Goal: Check status: Check status

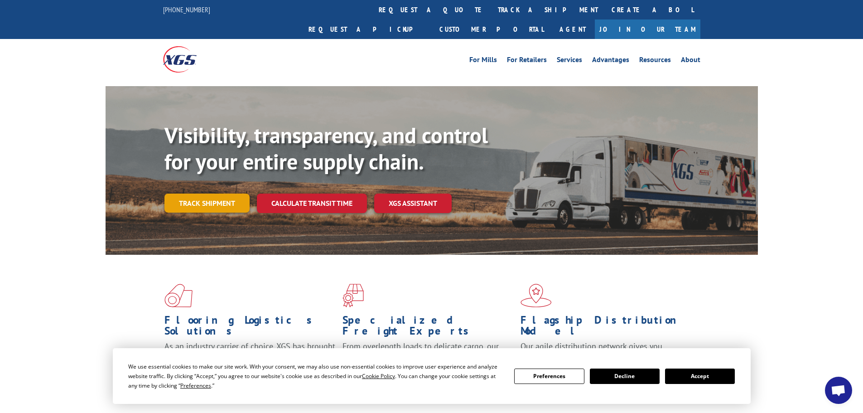
click at [219, 194] on link "Track shipment" at bounding box center [207, 203] width 85 height 19
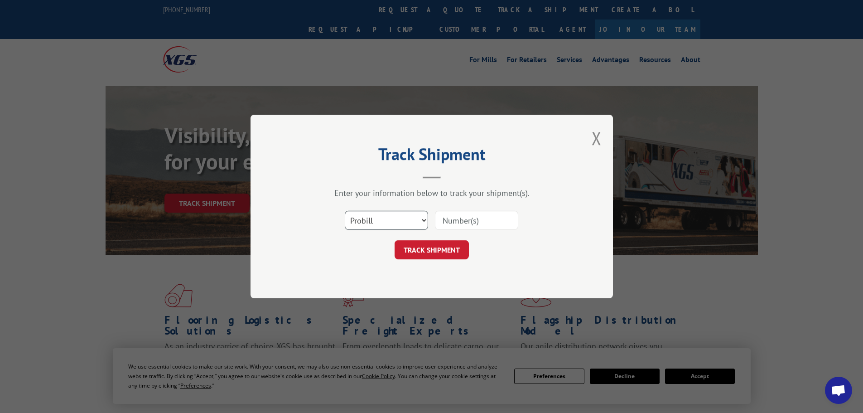
click at [371, 219] on select "Select category... Probill BOL PO" at bounding box center [386, 220] width 83 height 19
select select "bol"
click at [345, 211] on select "Select category... Probill BOL PO" at bounding box center [386, 220] width 83 height 19
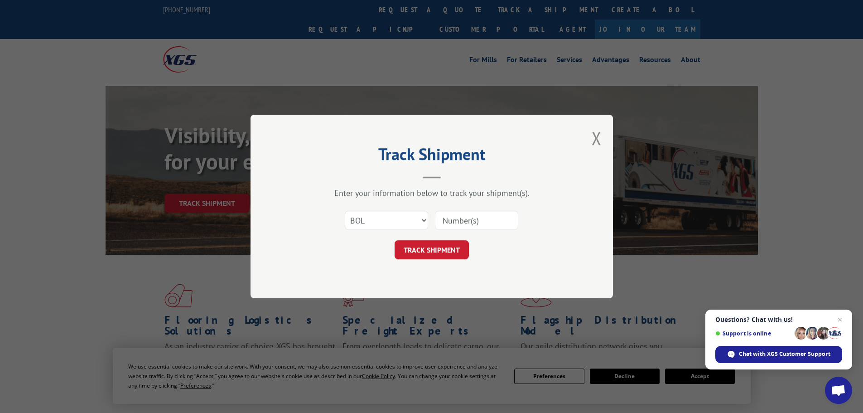
click at [481, 219] on input at bounding box center [476, 220] width 83 height 19
paste input "7061065"
type input "7061065"
click at [435, 252] on button "TRACK SHIPMENT" at bounding box center [432, 249] width 74 height 19
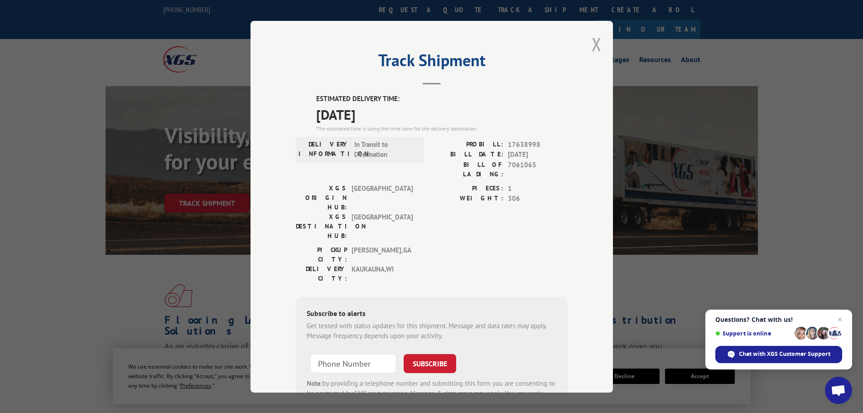
click at [595, 44] on button "Close modal" at bounding box center [597, 44] width 10 height 24
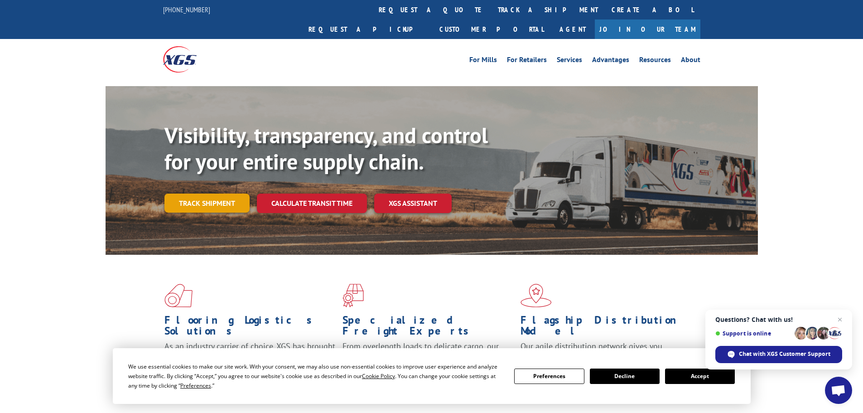
drag, startPoint x: 198, startPoint y: 177, endPoint x: 228, endPoint y: 176, distance: 29.9
click at [199, 194] on link "Track shipment" at bounding box center [207, 203] width 85 height 19
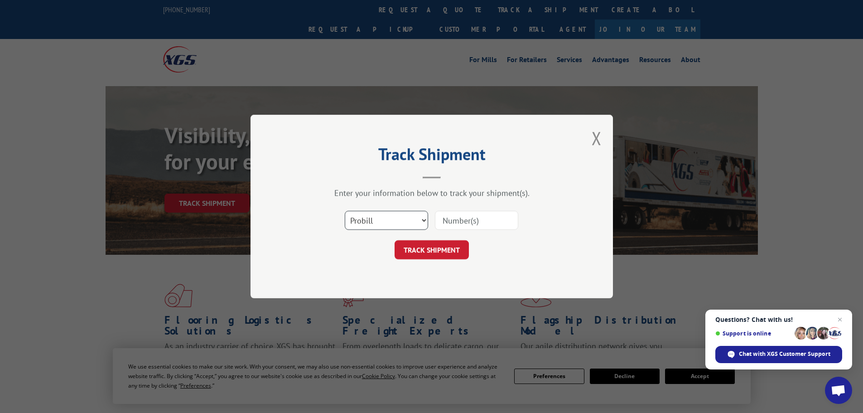
click at [380, 217] on select "Select category... Probill BOL PO" at bounding box center [386, 220] width 83 height 19
select select "bol"
click at [345, 211] on select "Select category... Probill BOL PO" at bounding box center [386, 220] width 83 height 19
click at [443, 224] on input at bounding box center [476, 220] width 83 height 19
paste input "5576577"
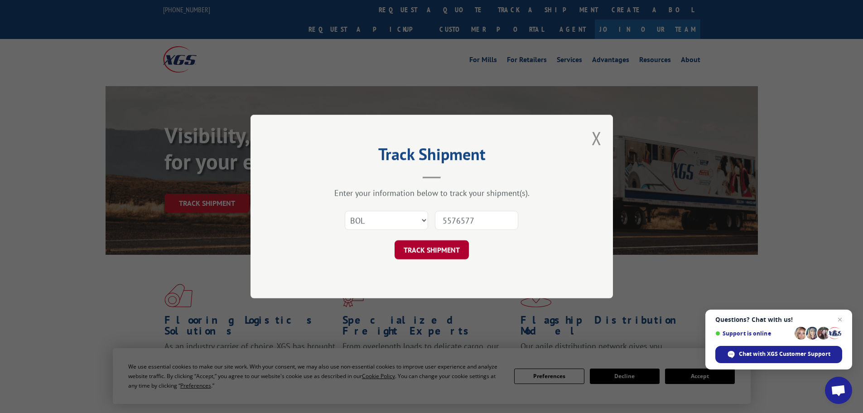
type input "5576577"
click at [431, 251] on button "TRACK SHIPMENT" at bounding box center [432, 249] width 74 height 19
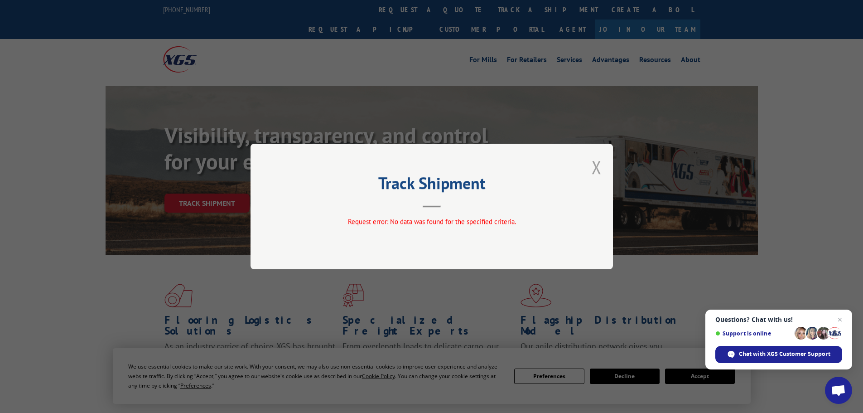
click at [596, 165] on button "Close modal" at bounding box center [597, 167] width 10 height 24
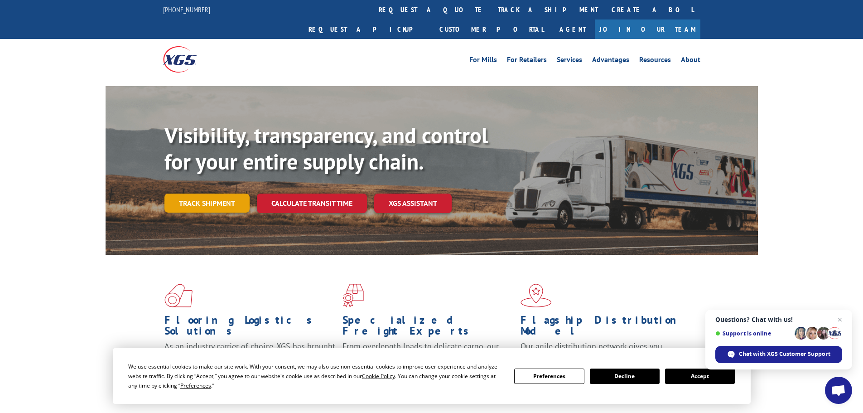
click at [229, 194] on link "Track shipment" at bounding box center [207, 203] width 85 height 19
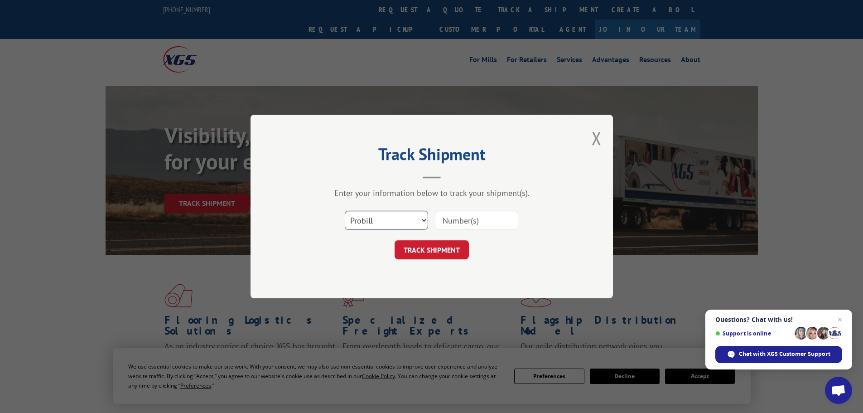
drag, startPoint x: 368, startPoint y: 218, endPoint x: 368, endPoint y: 226, distance: 8.6
click at [368, 218] on select "Select category... Probill BOL PO" at bounding box center [386, 220] width 83 height 19
select select "bol"
click at [345, 211] on select "Select category... Probill BOL PO" at bounding box center [386, 220] width 83 height 19
click at [448, 220] on input at bounding box center [476, 220] width 83 height 19
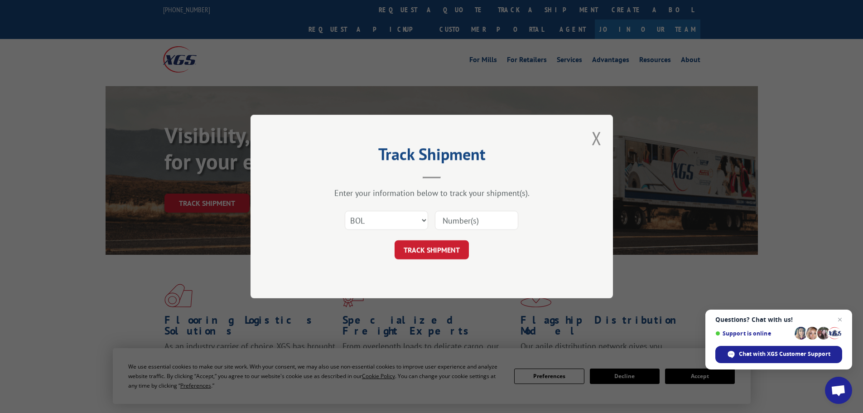
paste input "476753"
type input "476753"
click at [436, 251] on button "TRACK SHIPMENT" at bounding box center [432, 249] width 74 height 19
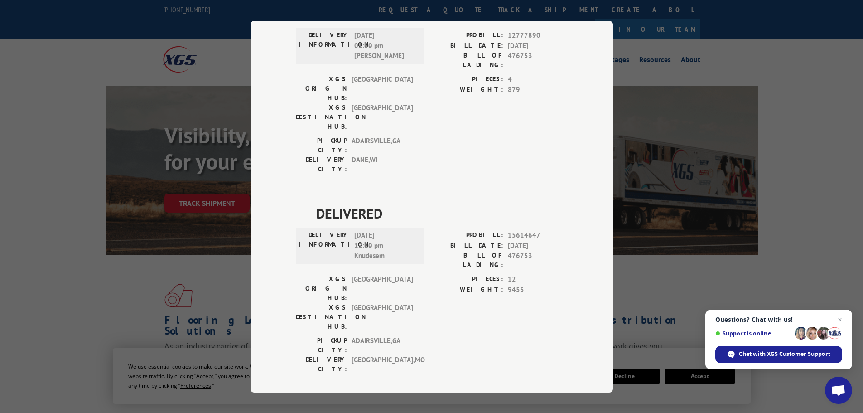
scroll to position [227, 0]
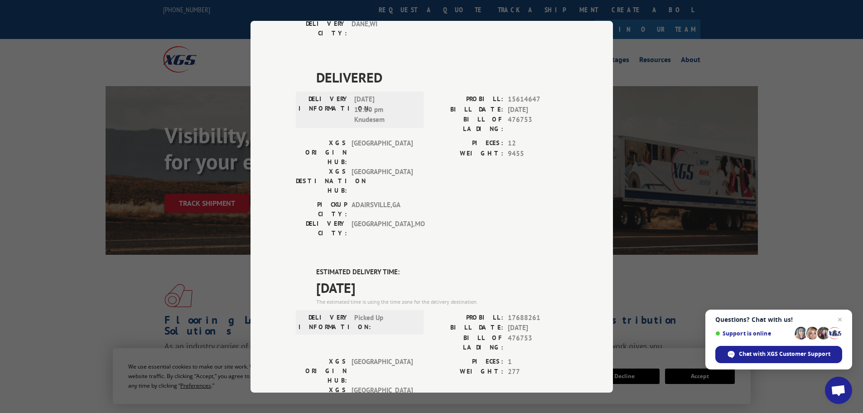
drag, startPoint x: 313, startPoint y: 186, endPoint x: 397, endPoint y: 191, distance: 83.5
click at [399, 277] on span "10/13/2025" at bounding box center [442, 287] width 252 height 20
copy span "10/13/2025"
